Goal: Information Seeking & Learning: Learn about a topic

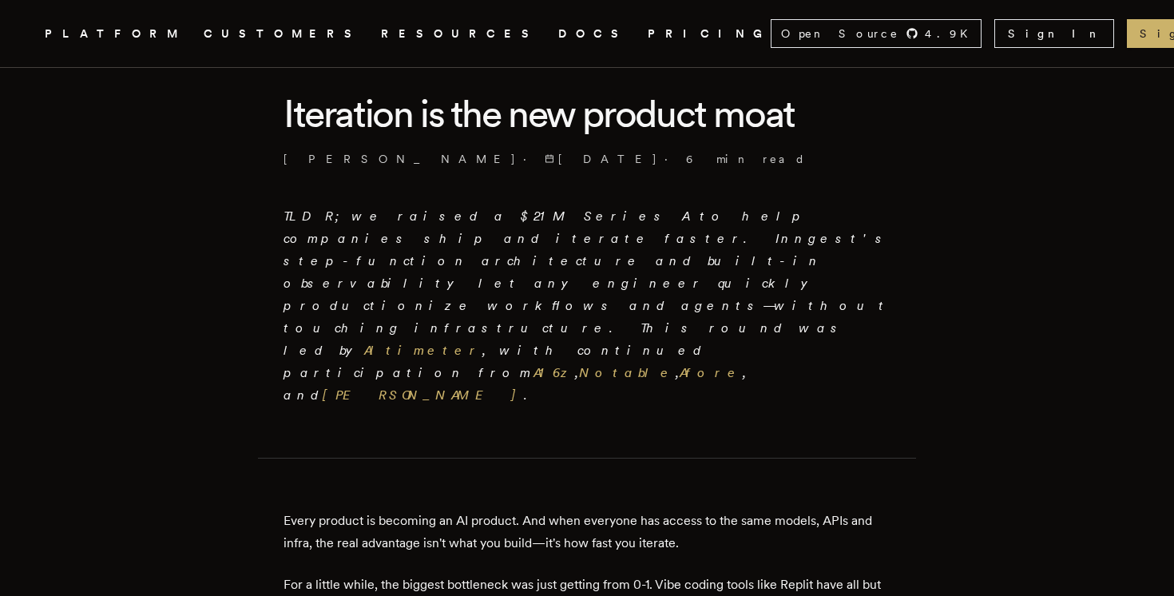
scroll to position [208, 0]
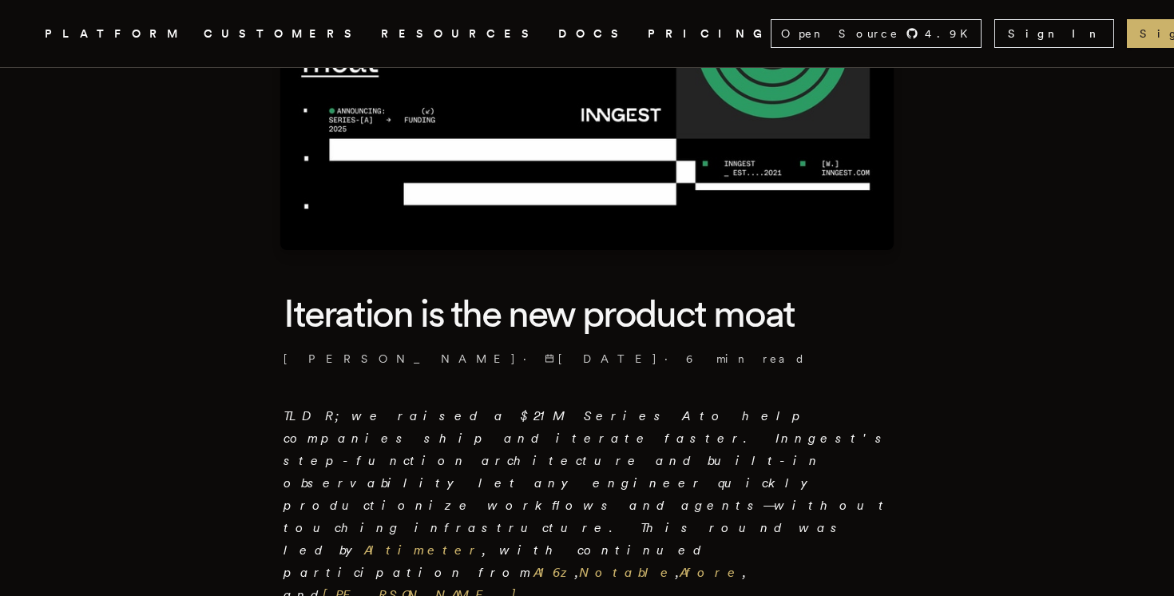
click at [444, 587] on link "[PERSON_NAME]" at bounding box center [423, 594] width 201 height 15
click at [679, 564] on link "Afore" at bounding box center [710, 571] width 63 height 15
click at [579, 564] on link "Notable" at bounding box center [627, 571] width 97 height 15
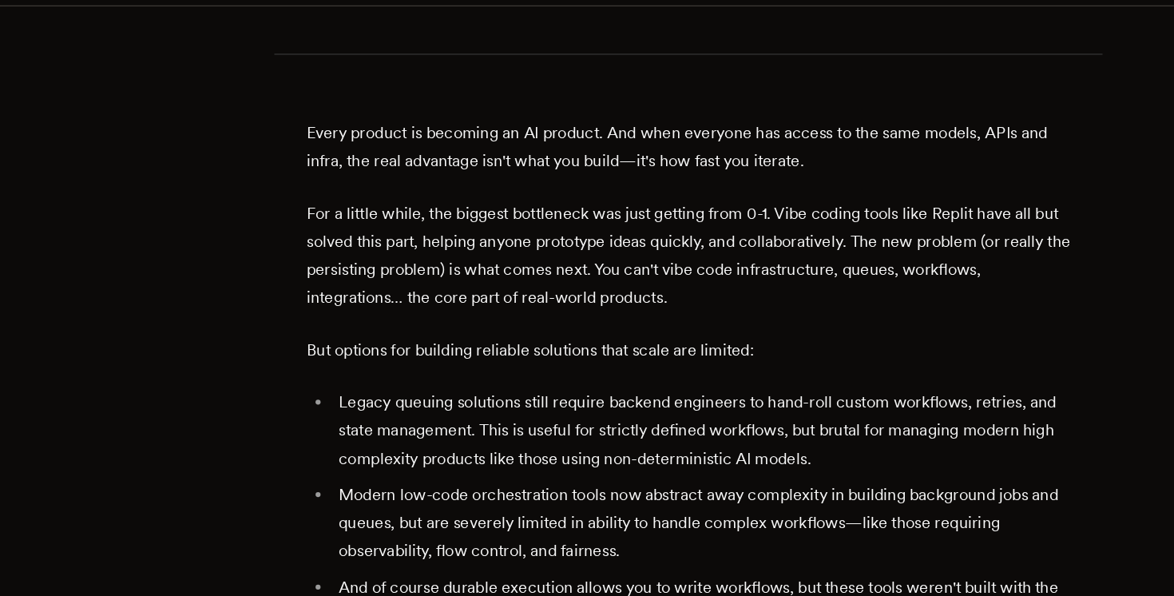
scroll to position [766, 0]
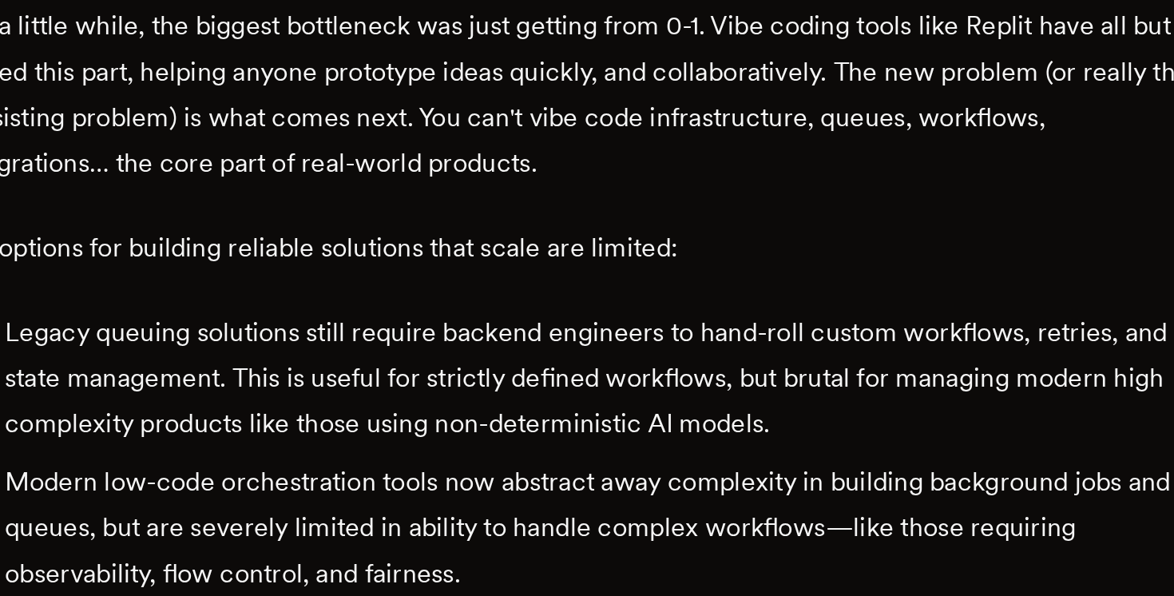
drag, startPoint x: 572, startPoint y: 398, endPoint x: 574, endPoint y: 461, distance: 63.1
click at [574, 461] on ul "Legacy queuing solutions still require backend engineers to hand-roll custom wo…" at bounding box center [586, 473] width 607 height 214
click at [574, 513] on li "And of course durable execution allows you to write workflows, but these tools …" at bounding box center [597, 546] width 586 height 67
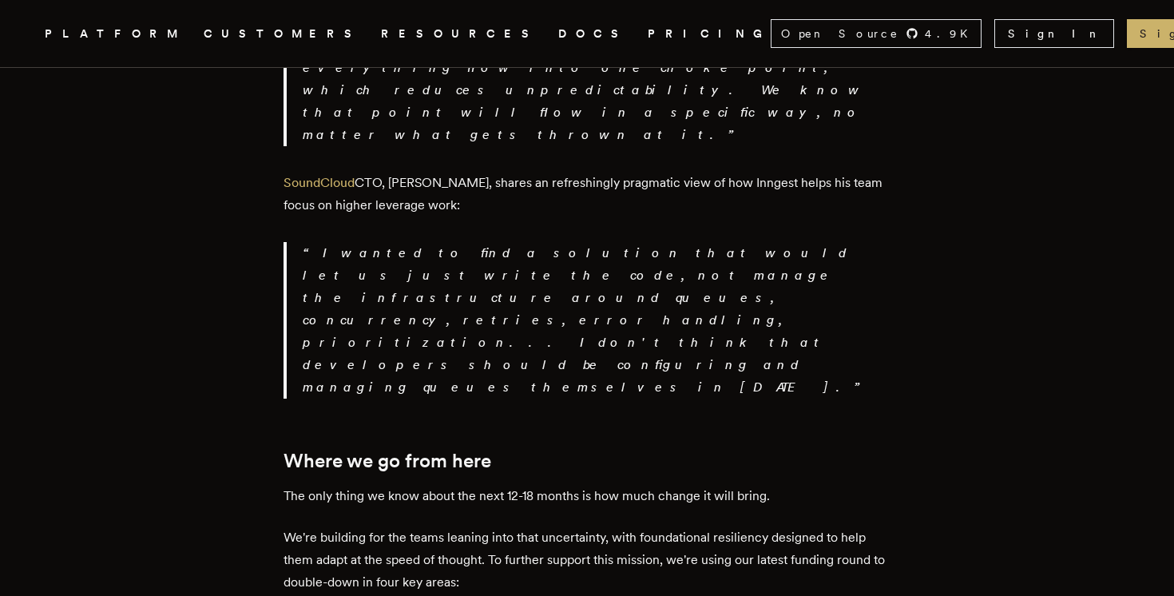
scroll to position [2969, 0]
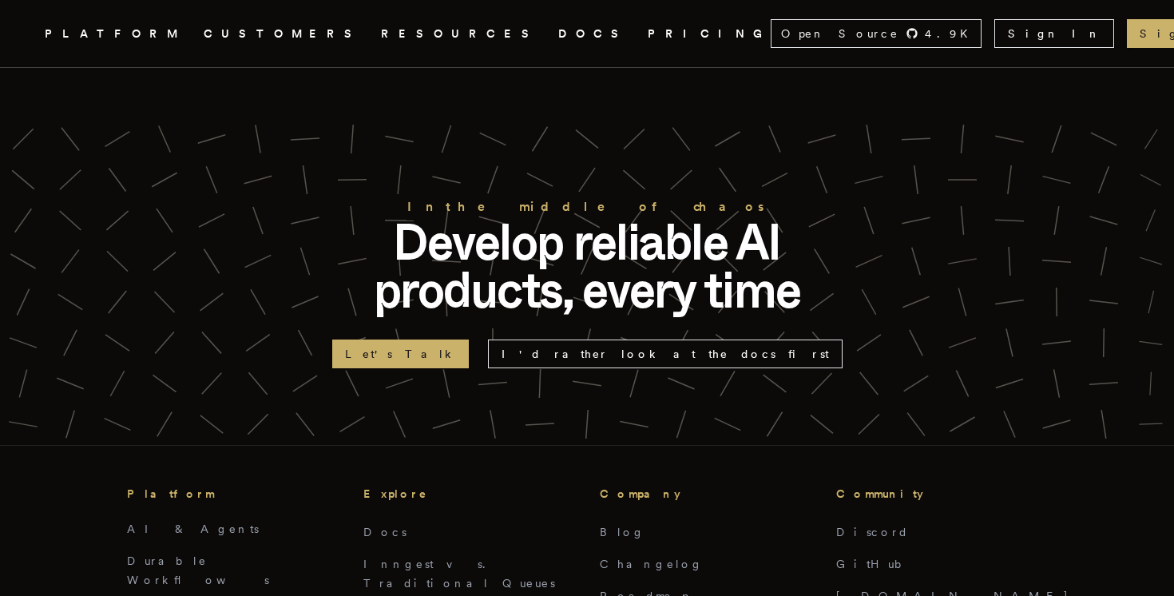
scroll to position [6069, 0]
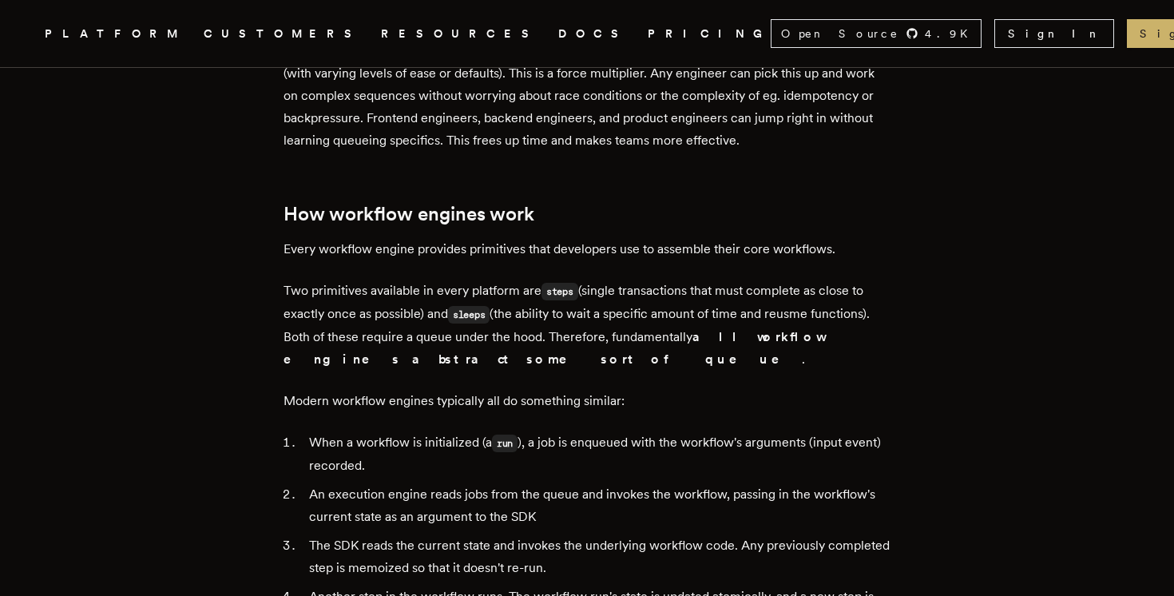
scroll to position [2583, 0]
click at [1031, 34] on link "Sign In" at bounding box center [1054, 33] width 120 height 29
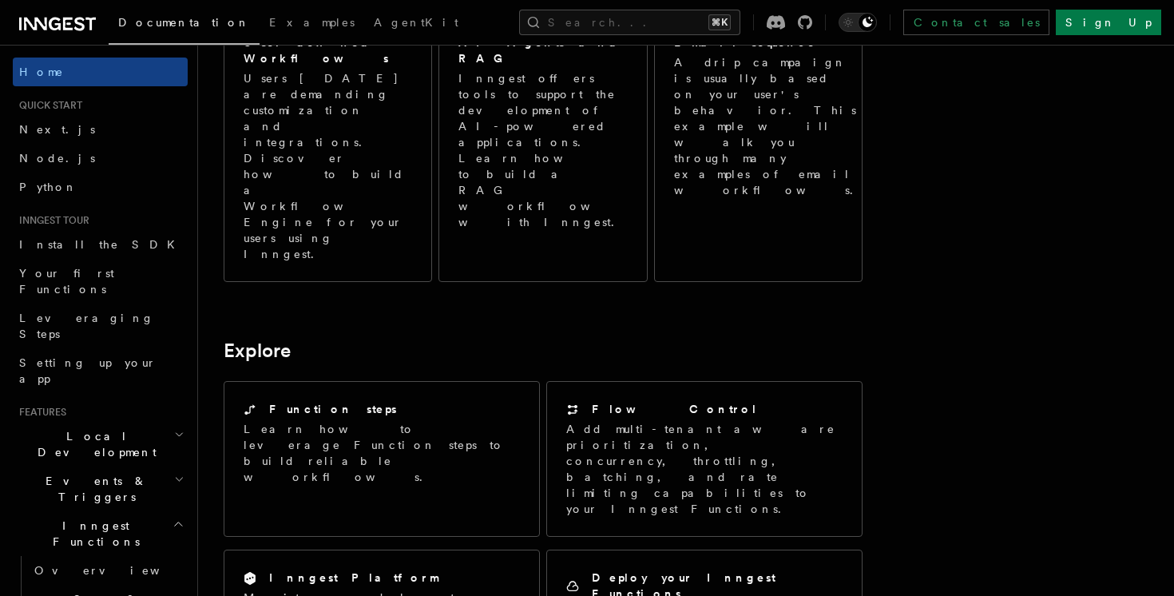
scroll to position [1418, 0]
